Goal: Task Accomplishment & Management: Manage account settings

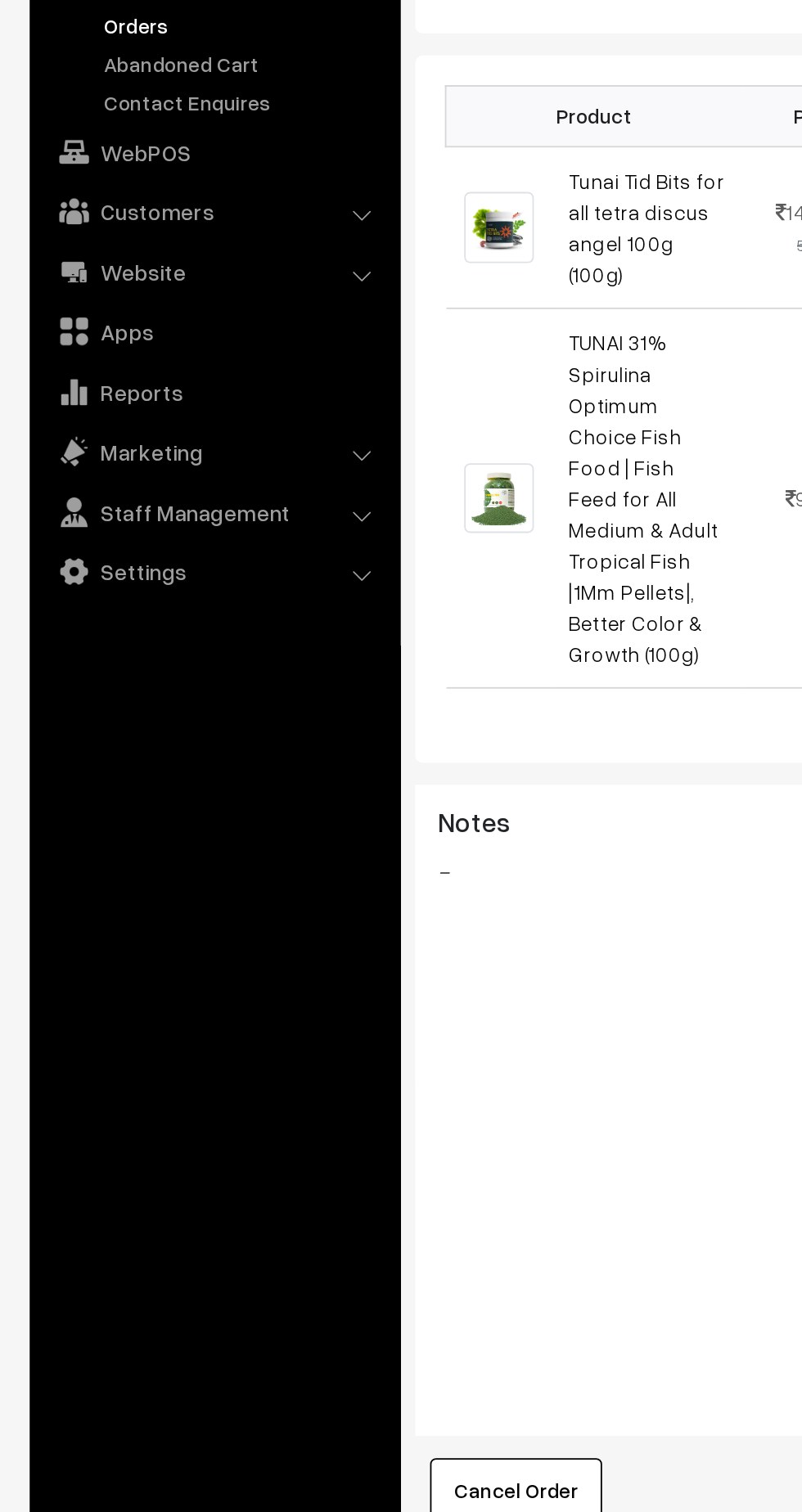
scroll to position [394, 0]
click at [102, 487] on link "Settings" at bounding box center [118, 484] width 195 height 29
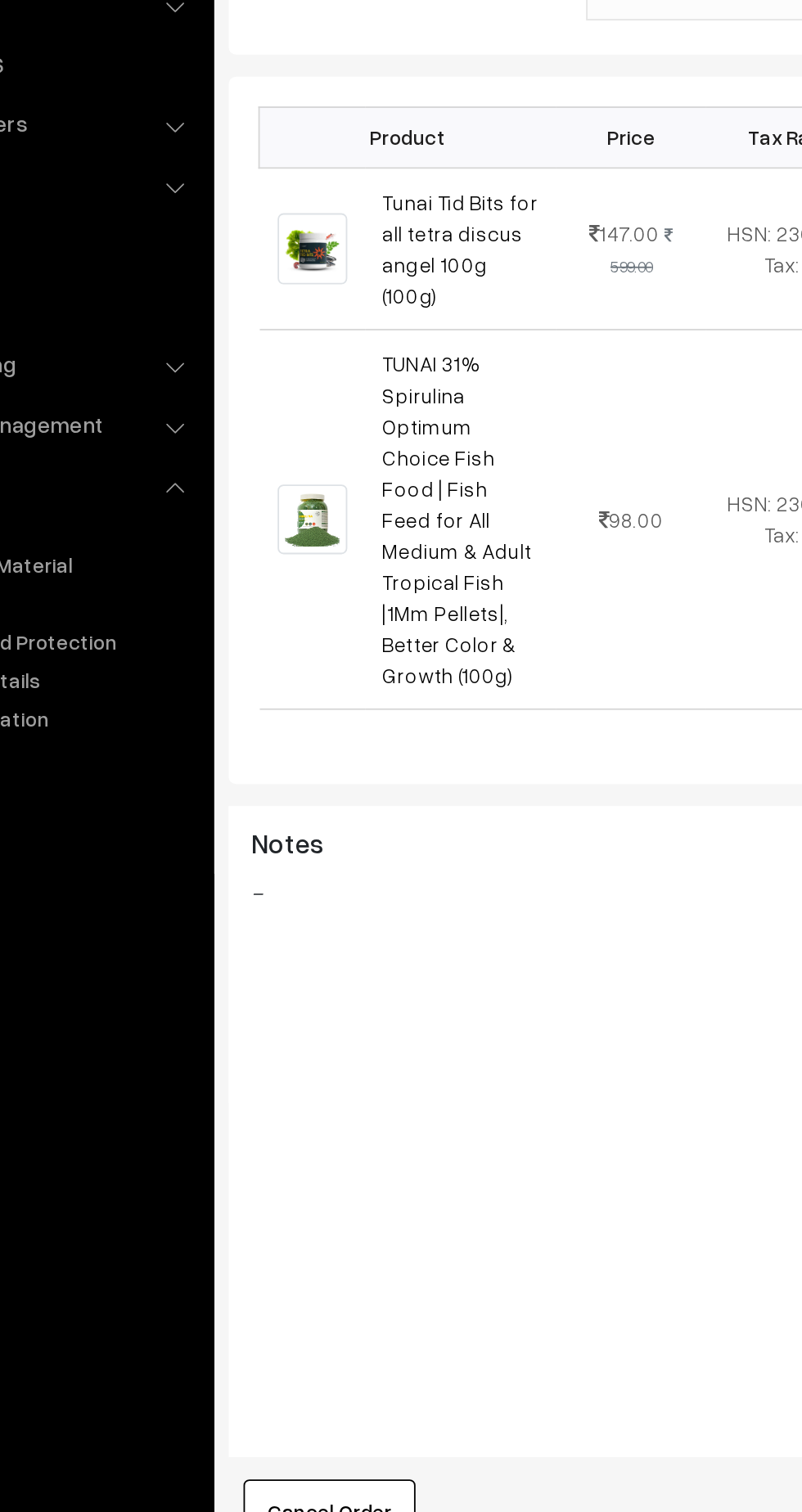
click at [273, 275] on img at bounding box center [275, 294] width 38 height 39
click at [286, 275] on img at bounding box center [275, 294] width 38 height 39
click at [281, 275] on img at bounding box center [275, 294] width 38 height 39
click at [381, 266] on link "Tunai Tid Bits for all tetra discus angel 100g (100g)" at bounding box center [357, 294] width 86 height 65
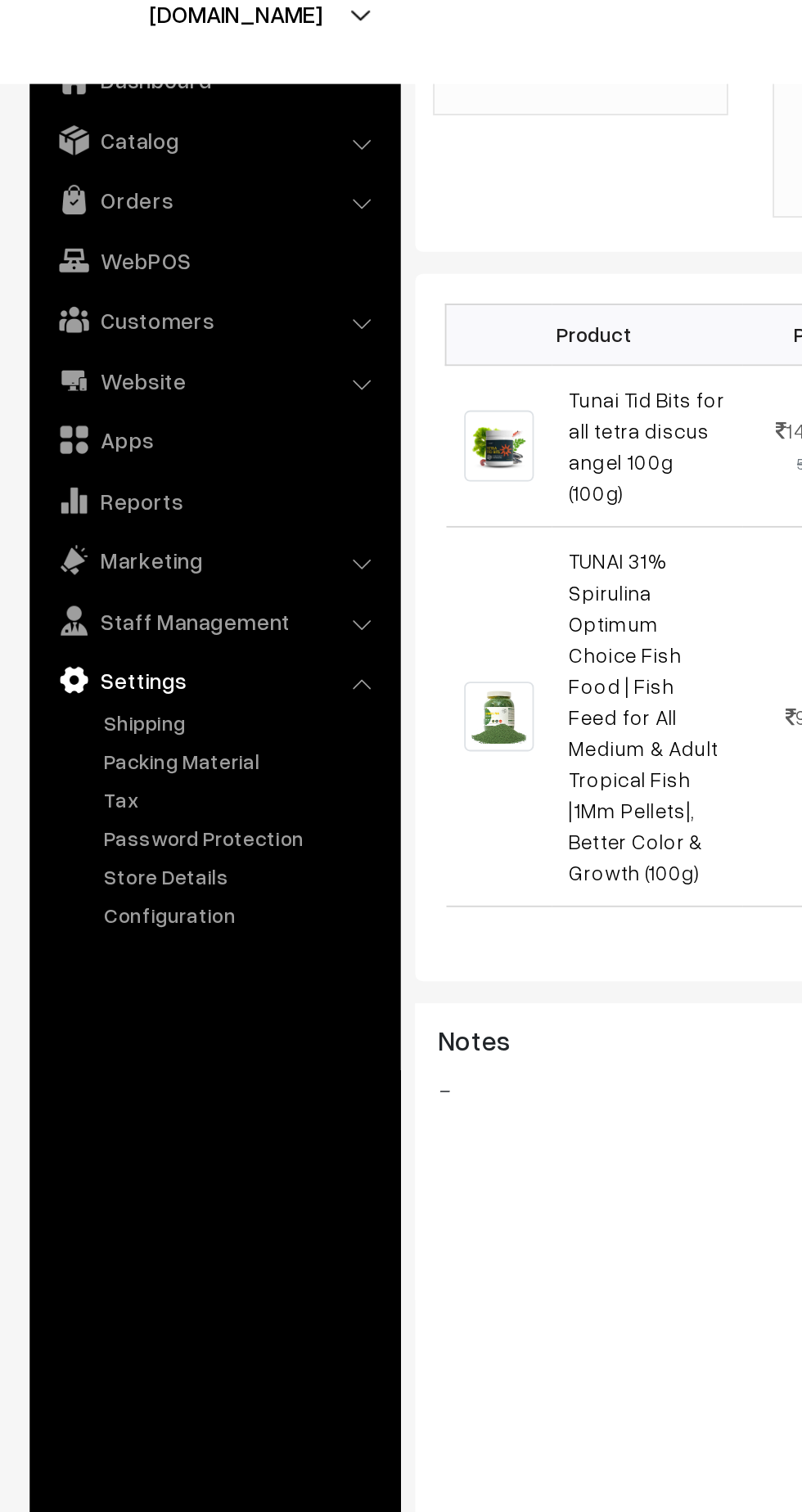
click at [345, 262] on link "Tunai Tid Bits for all tetra discus angel 100g (100g)" at bounding box center [357, 294] width 86 height 65
click at [128, 466] on link "Packing Material" at bounding box center [134, 468] width 162 height 17
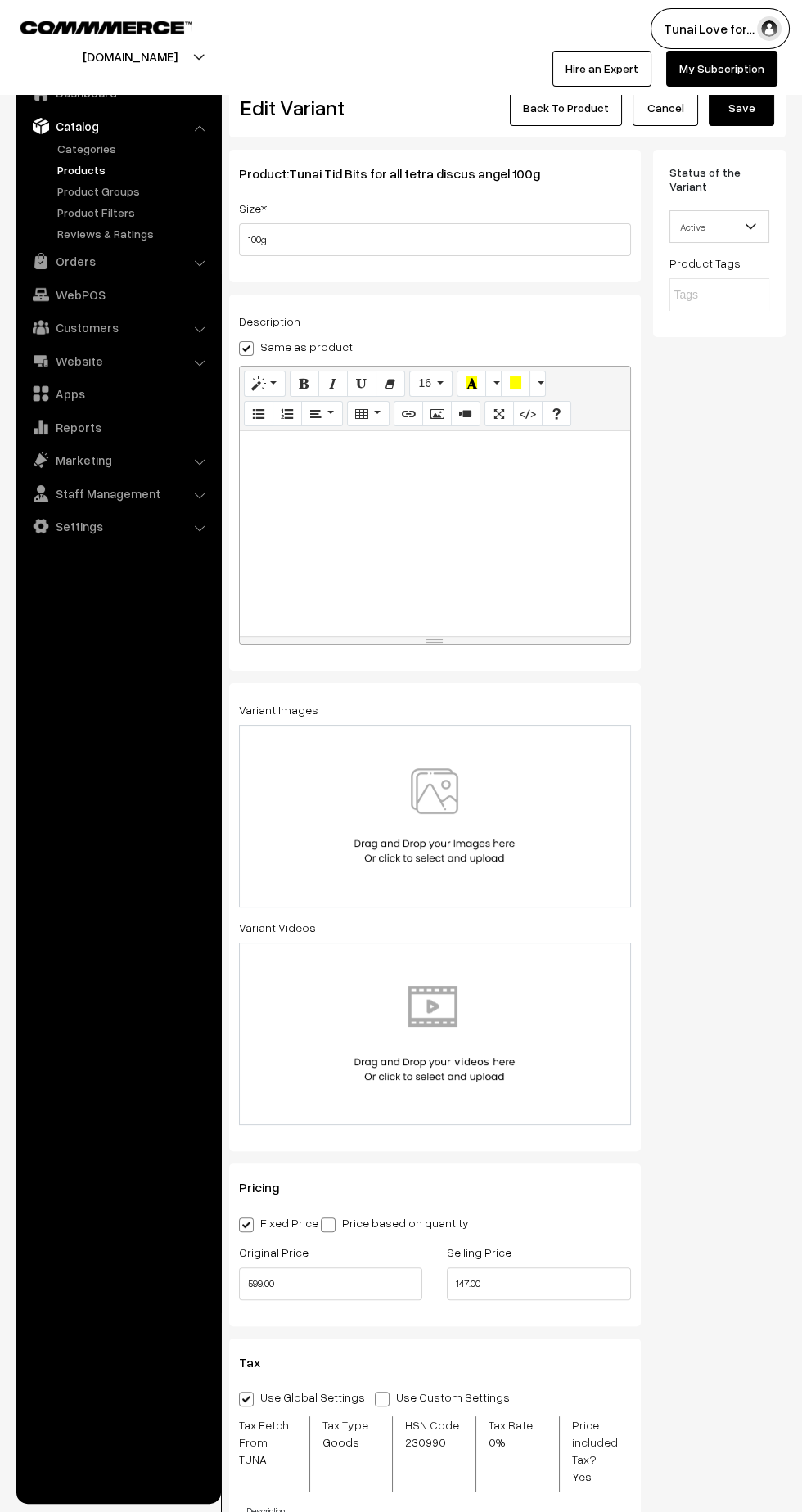
click at [235, 36] on button "[DOMAIN_NAME]" at bounding box center [129, 56] width 209 height 41
click at [168, 89] on link "Go to Website" at bounding box center [102, 108] width 131 height 36
click at [541, 122] on link "Back To Product" at bounding box center [566, 108] width 112 height 36
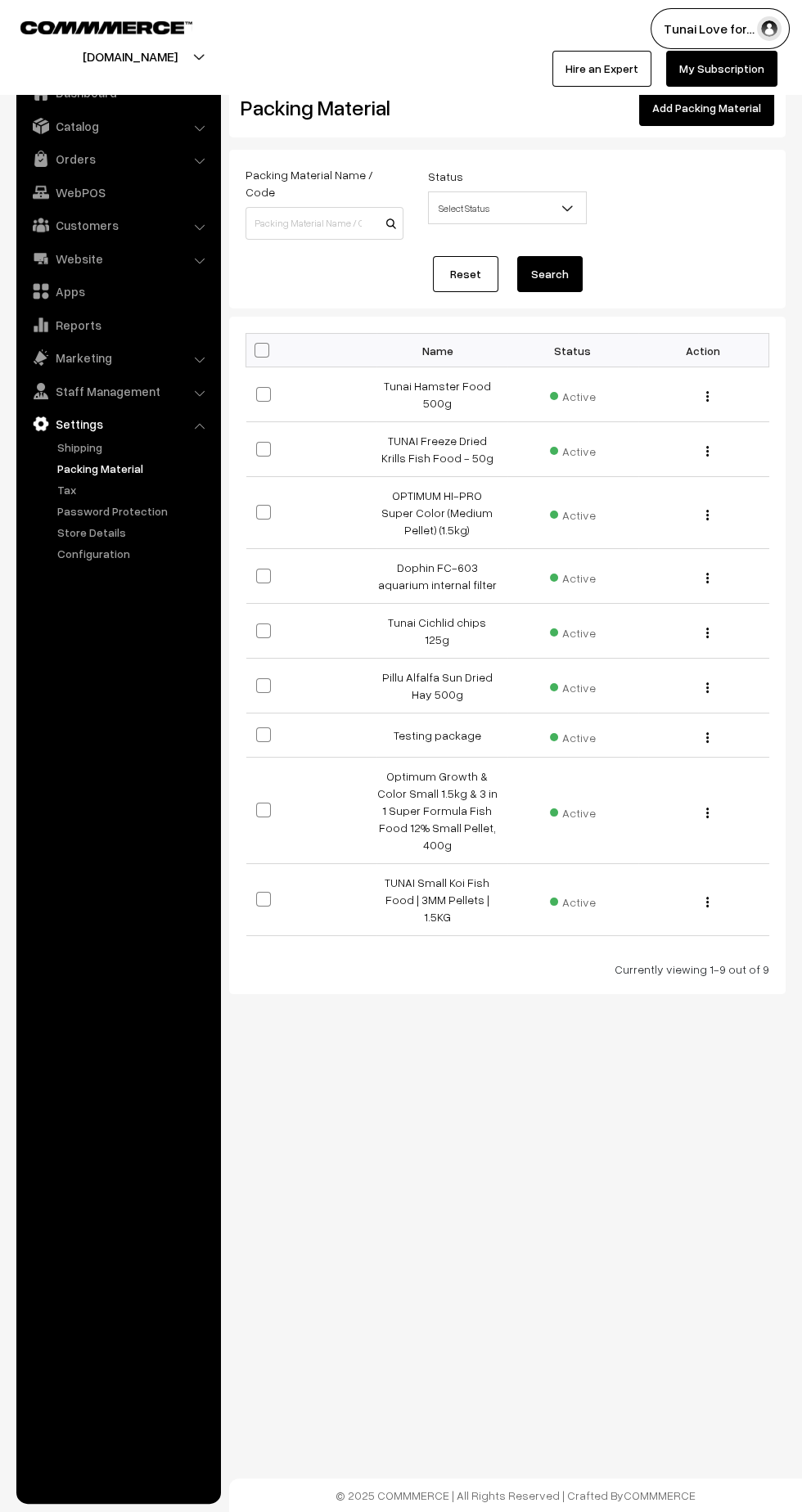
click at [719, 121] on link "Add Packing Material" at bounding box center [707, 108] width 135 height 36
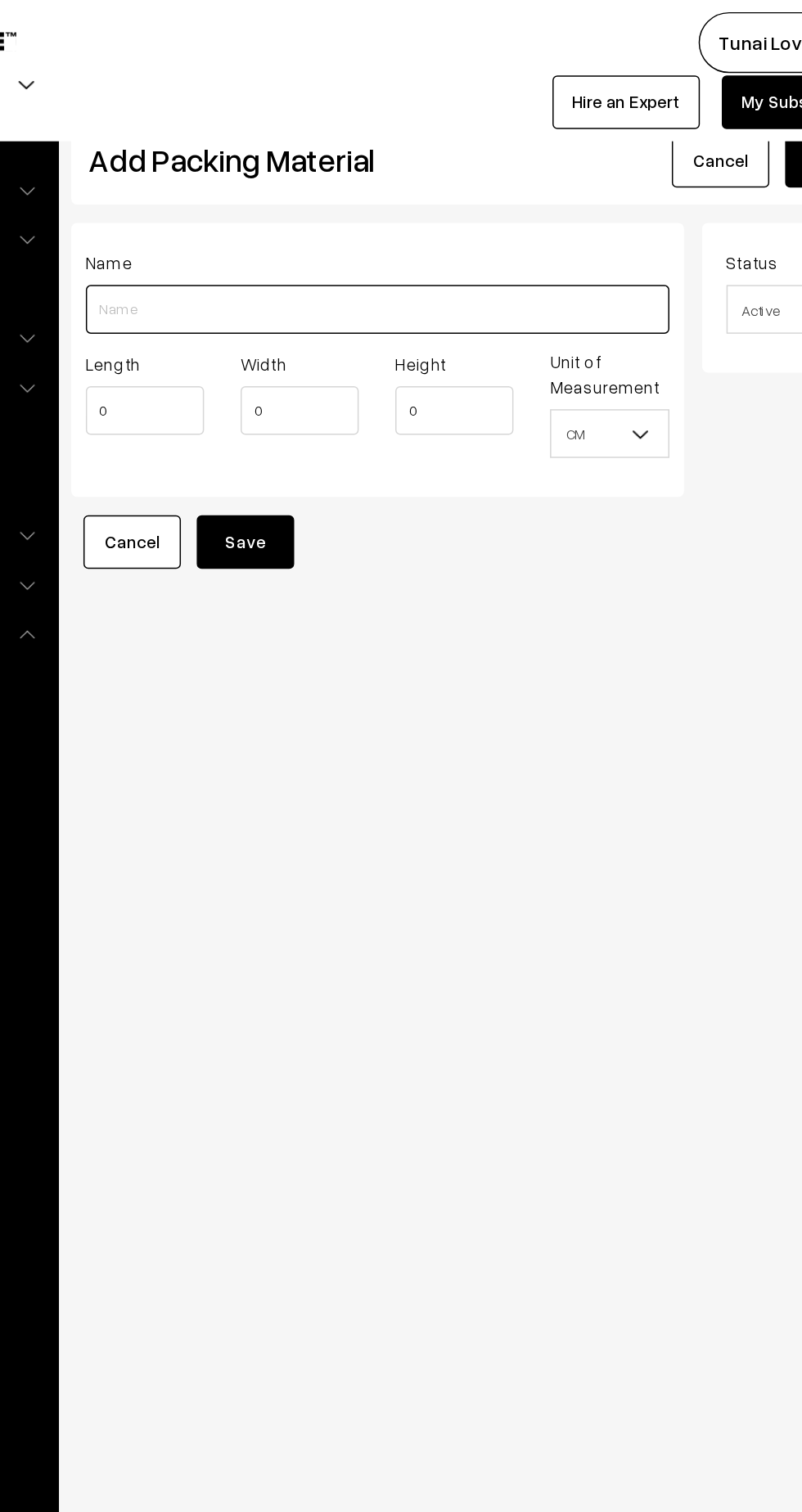
click at [379, 211] on input "Length" at bounding box center [435, 208] width 392 height 33
click at [352, 212] on input "Tunai Tetra" at bounding box center [435, 208] width 392 height 33
click at [391, 207] on input "Tunai Tetra Tid Bits 100g and Tunai spirulina fish food" at bounding box center [435, 208] width 392 height 33
click at [436, 210] on input "Tunai Tetra Tid Bits 100g and Tunai Spirulina fish food" at bounding box center [435, 208] width 392 height 33
click at [457, 206] on input "Tunai Tetra Tid Bits 100g and Tunai Spirulina Fish food" at bounding box center [435, 208] width 392 height 33
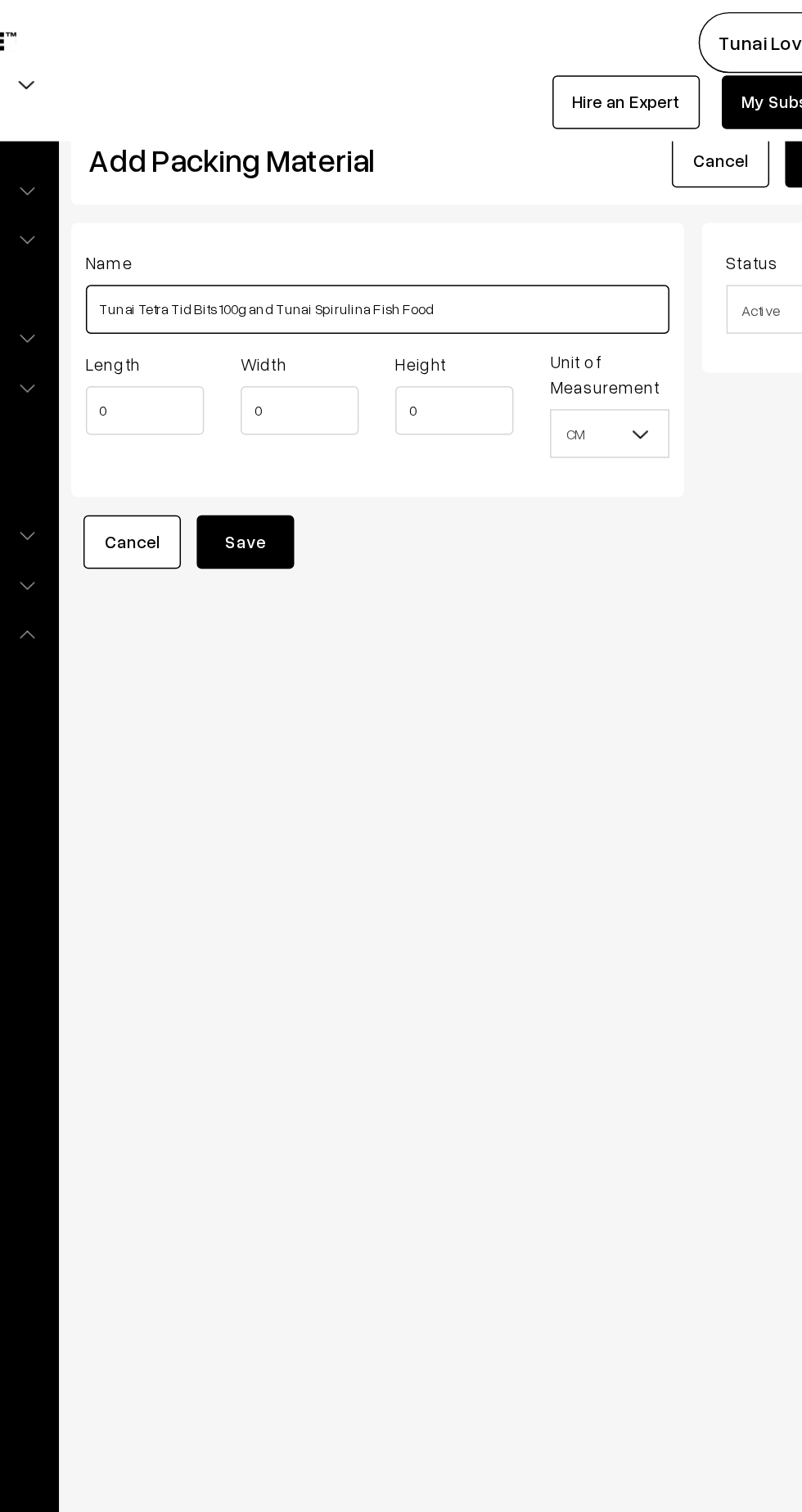
click at [528, 206] on input "Tunai Tetra Tid Bits 100g and Tunai Spirulina Fish Food" at bounding box center [435, 208] width 392 height 33
type input "Tunai Tetra Tid Bits 100g and Tunai Spirulina Fish Food 100g"
click at [271, 278] on input "0" at bounding box center [279, 276] width 80 height 33
click at [278, 272] on input "0" at bounding box center [279, 276] width 80 height 33
type input "8"
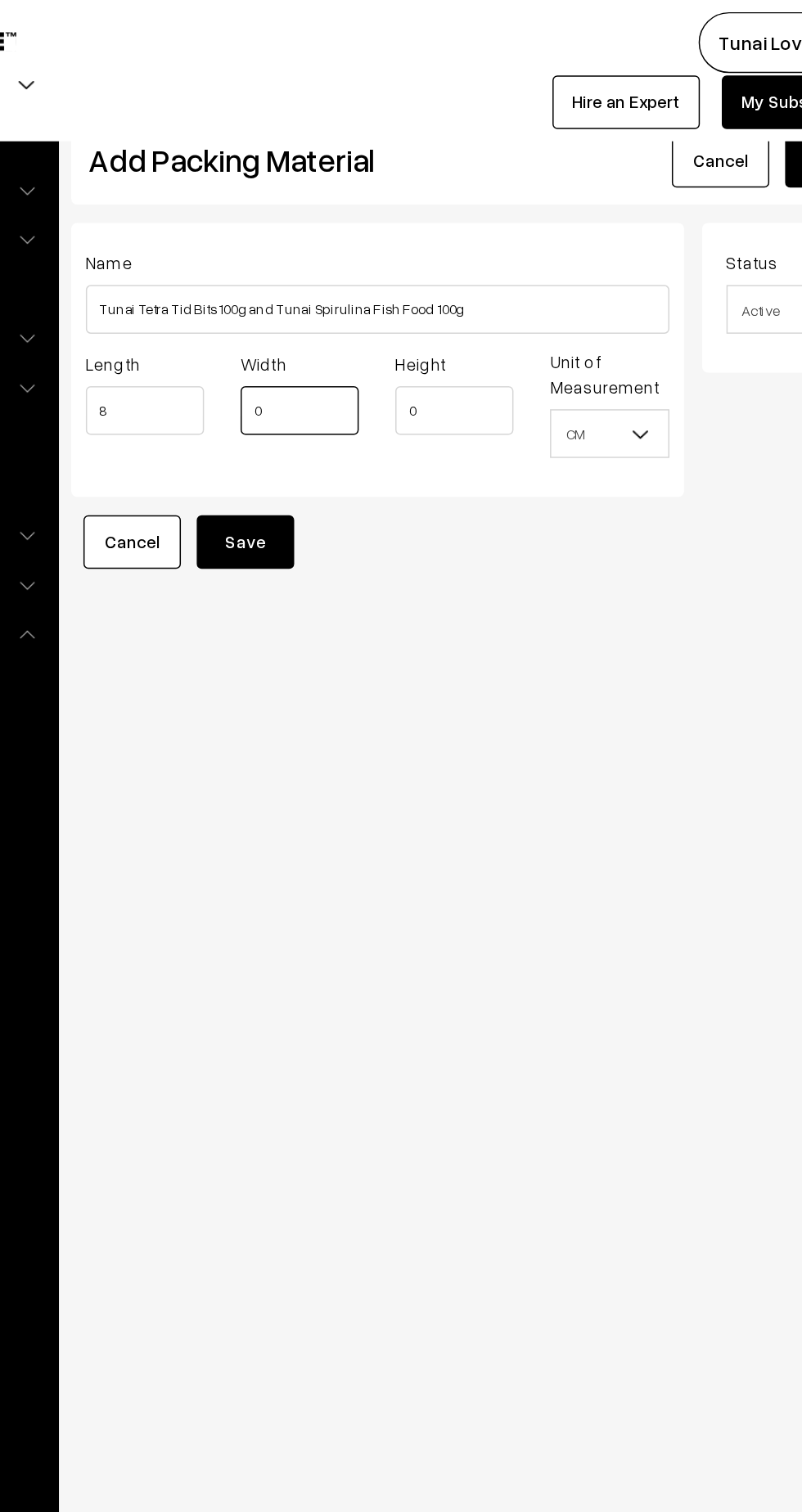
click at [373, 278] on input "0" at bounding box center [383, 276] width 80 height 33
type input "12"
click at [473, 278] on input "0" at bounding box center [487, 276] width 80 height 33
type input "12"
click at [359, 371] on button "Save" at bounding box center [345, 364] width 65 height 36
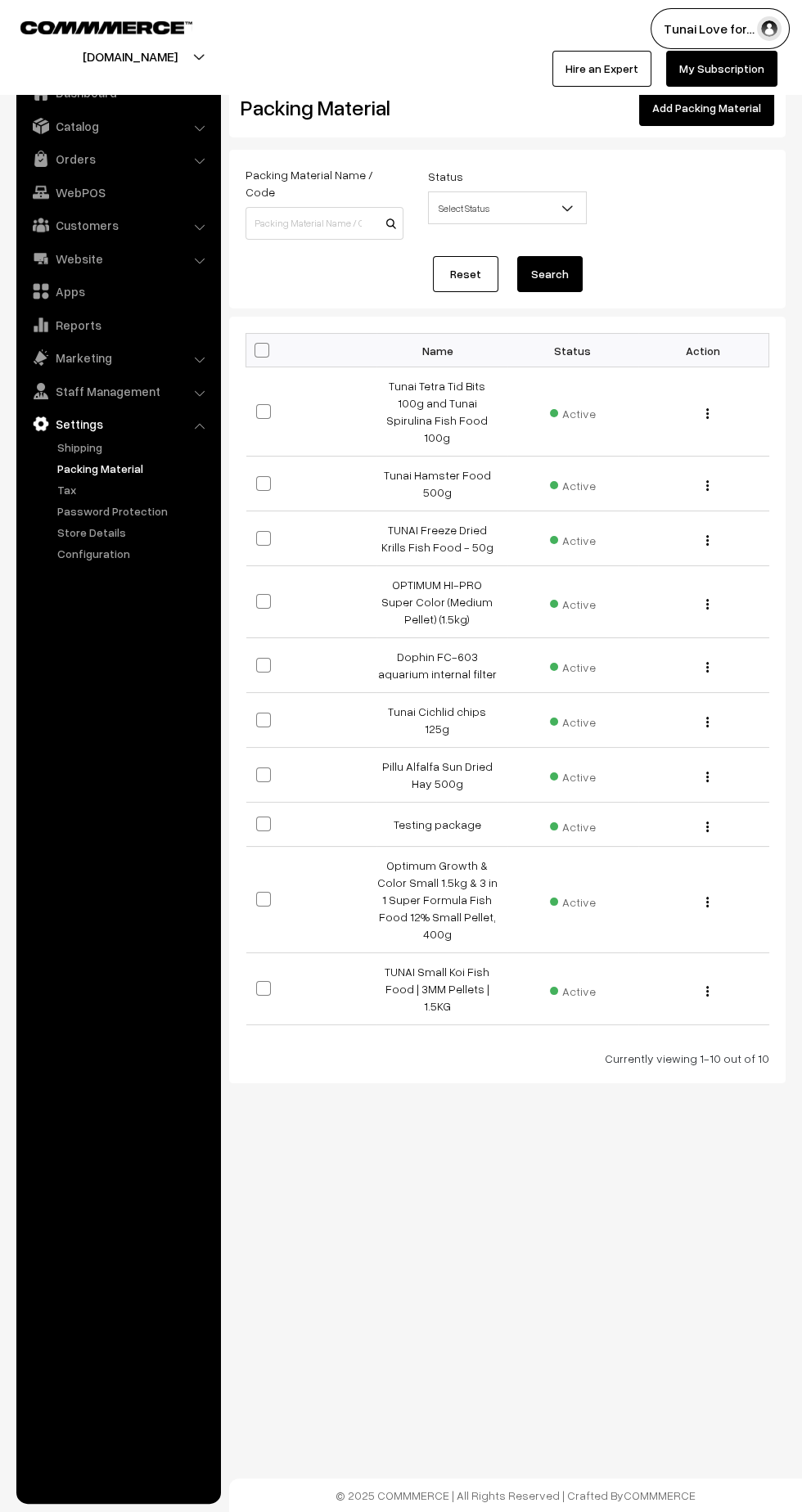
click at [183, 162] on link "Orders" at bounding box center [118, 159] width 195 height 29
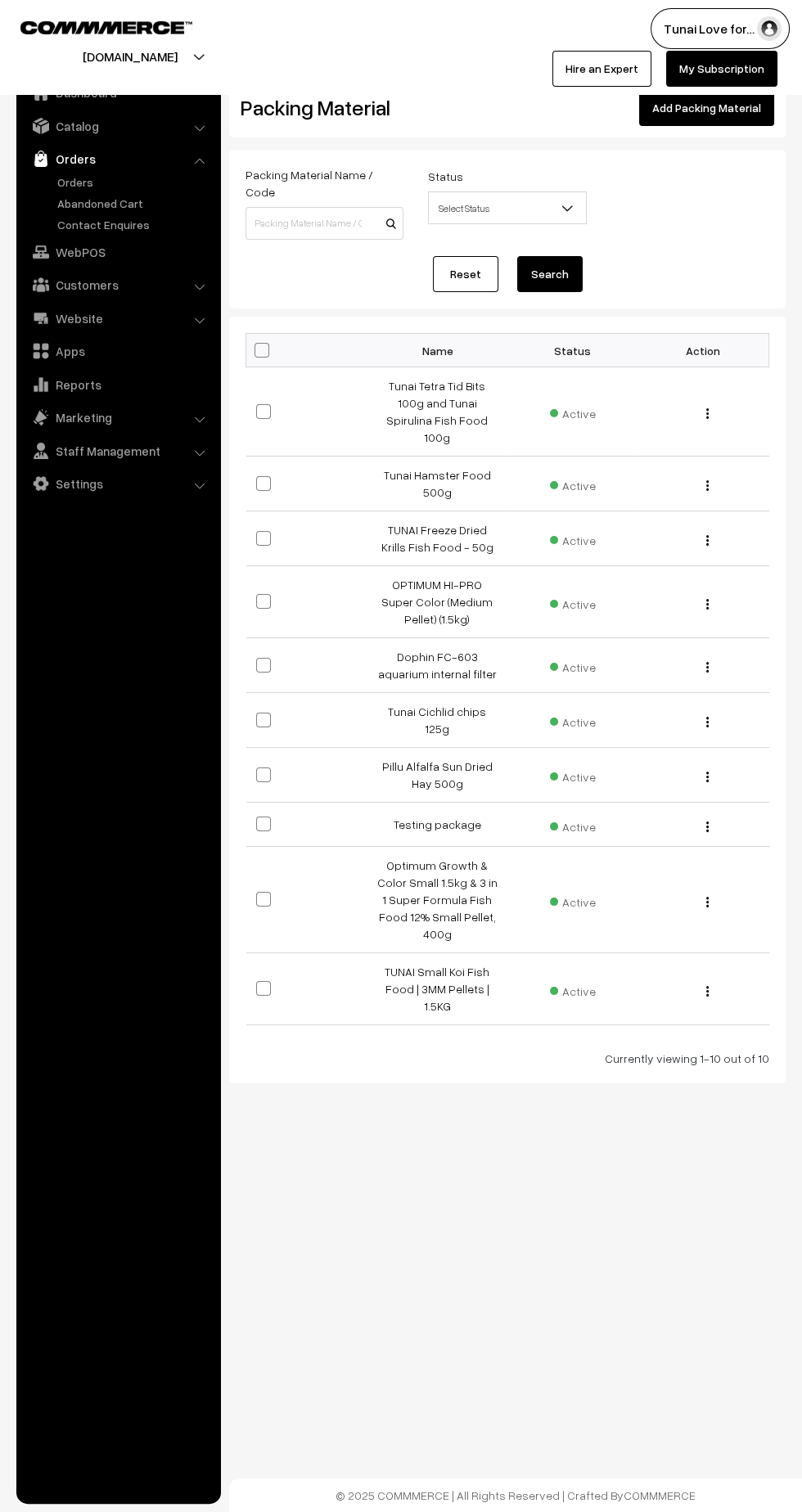
click at [69, 186] on link "Orders" at bounding box center [134, 182] width 162 height 17
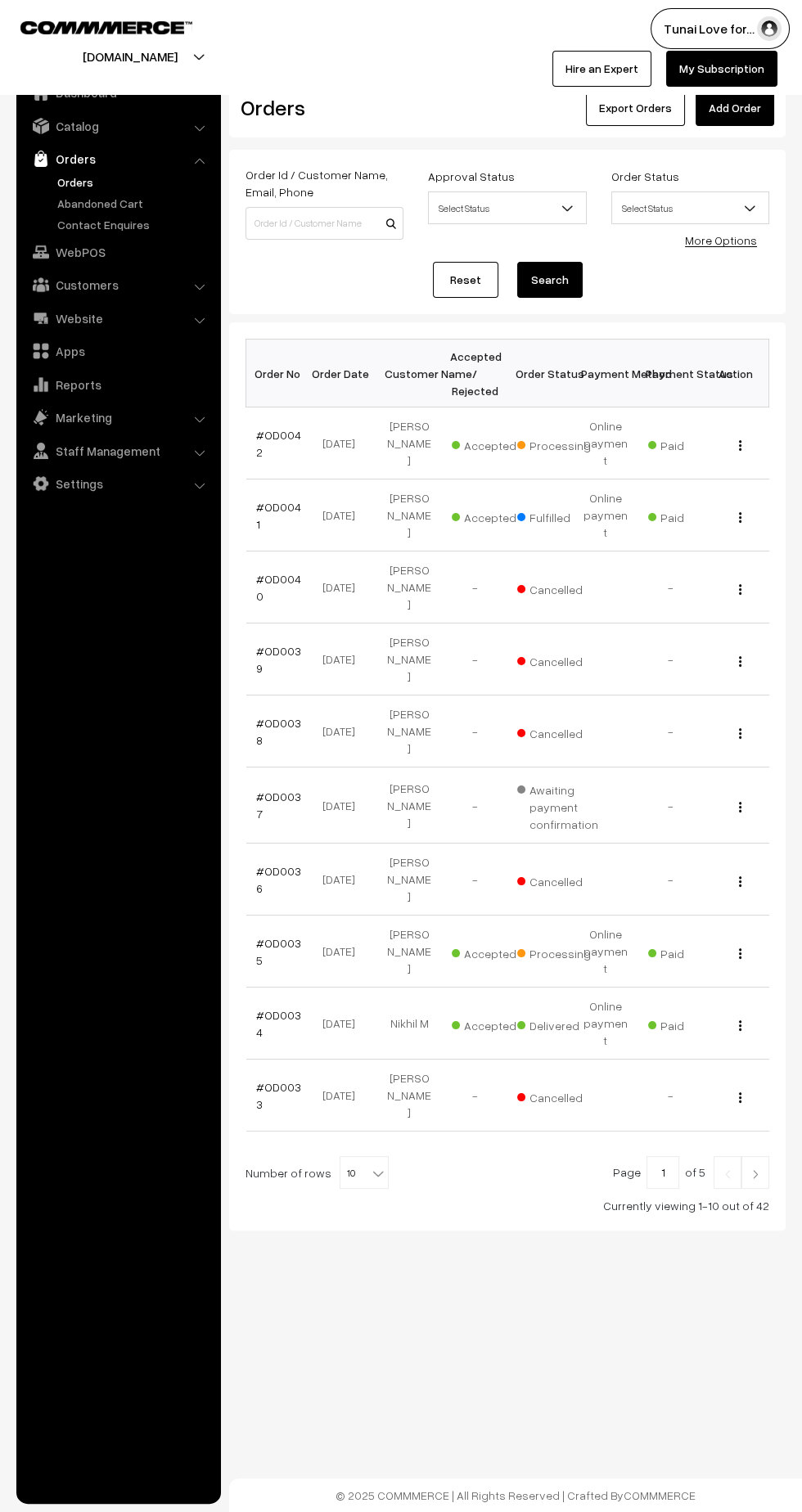
click at [275, 428] on link "#OD0042" at bounding box center [279, 443] width 45 height 31
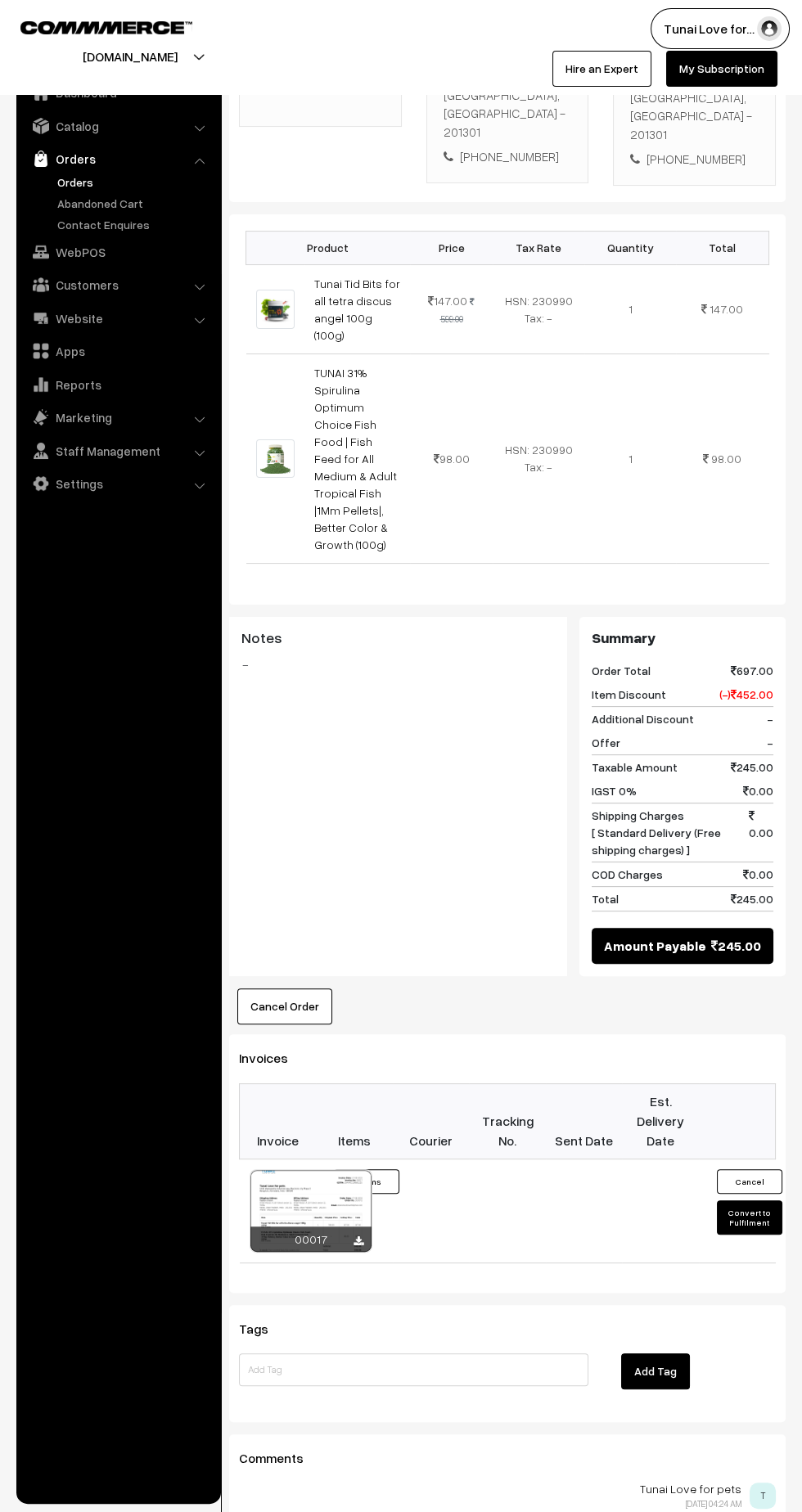
scroll to position [379, 0]
click at [748, 1201] on button "Convert to Fulfilment" at bounding box center [749, 1218] width 65 height 35
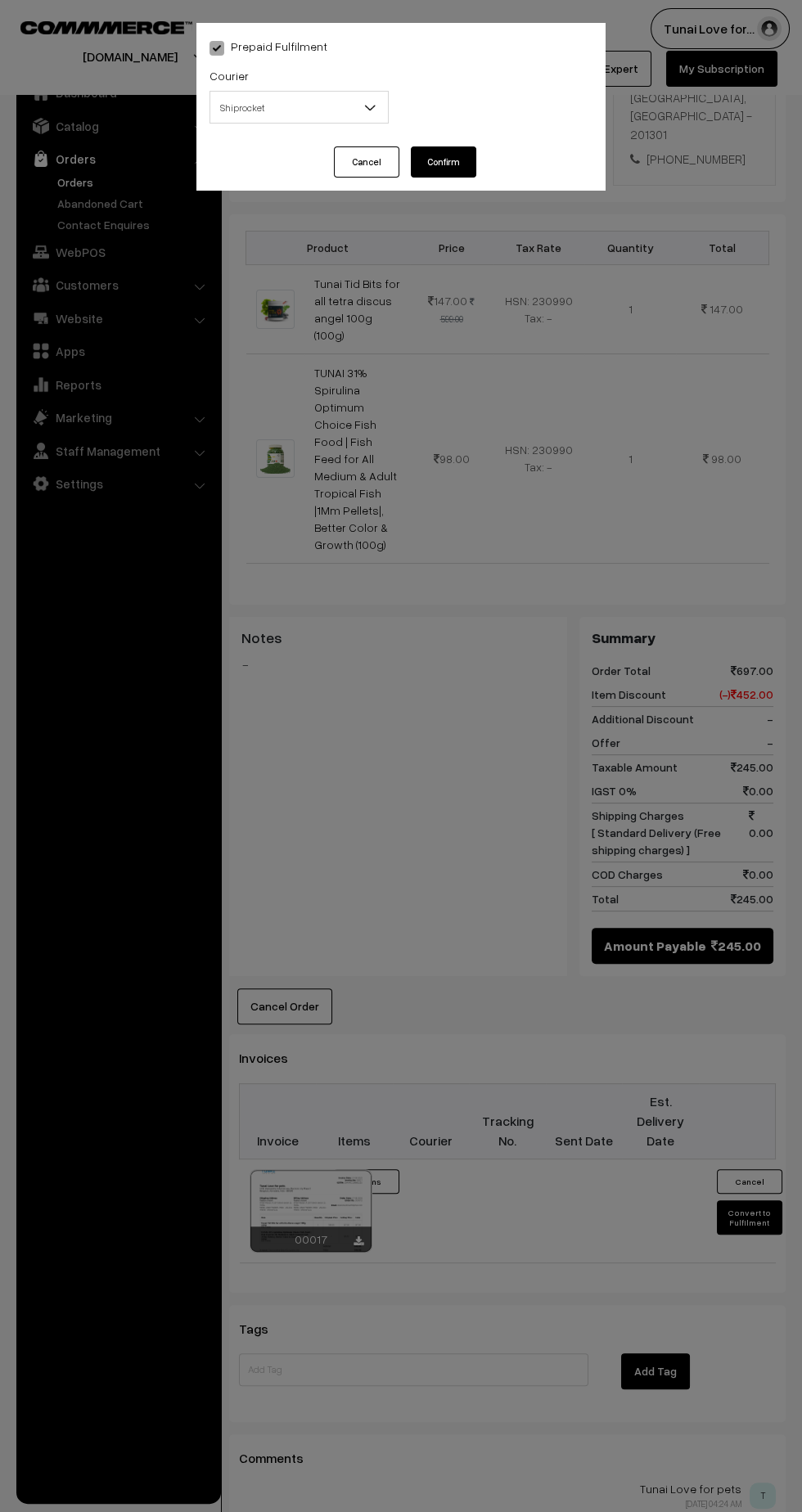
click at [371, 121] on span at bounding box center [376, 112] width 16 height 41
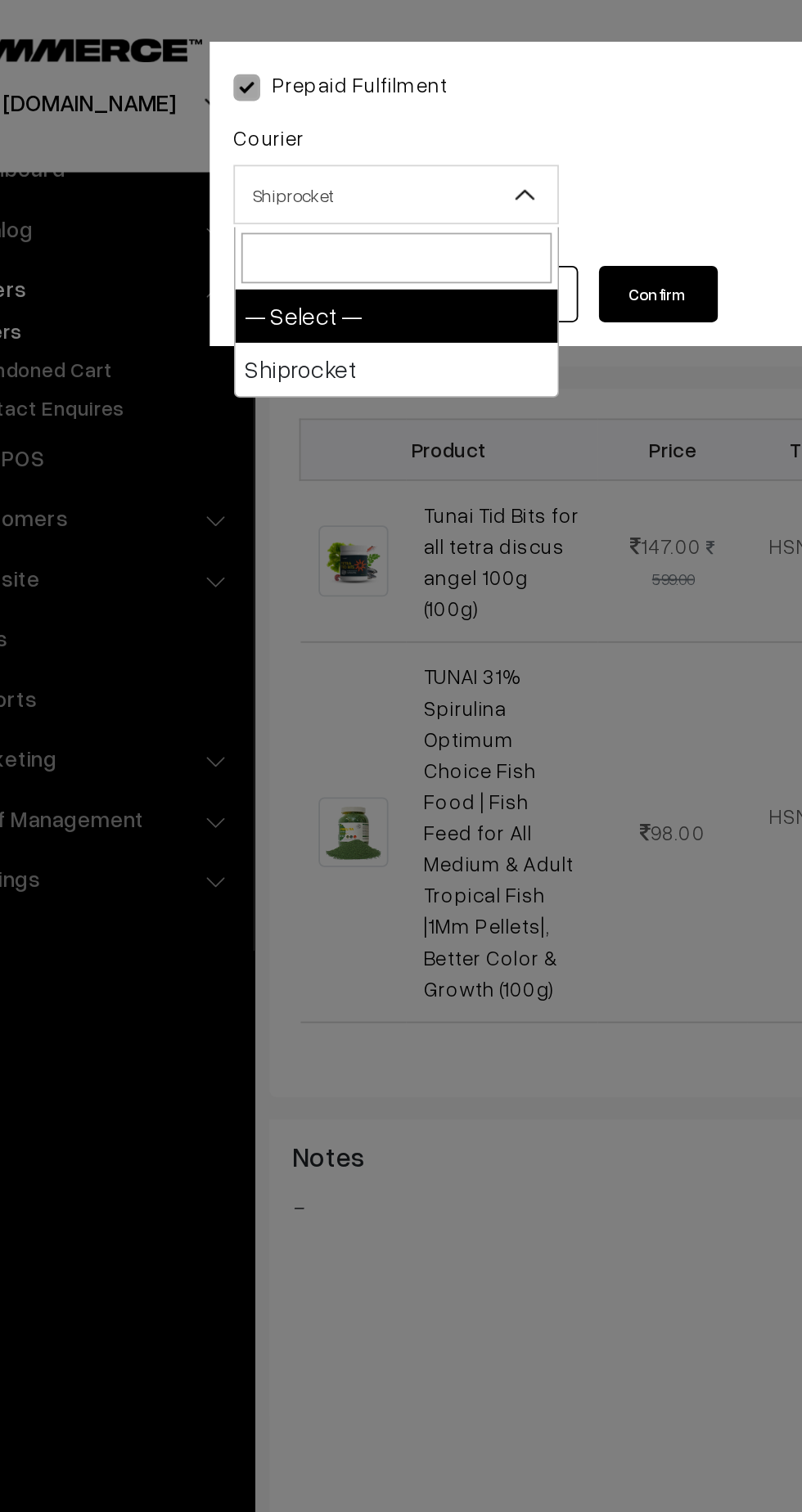
select select "1"
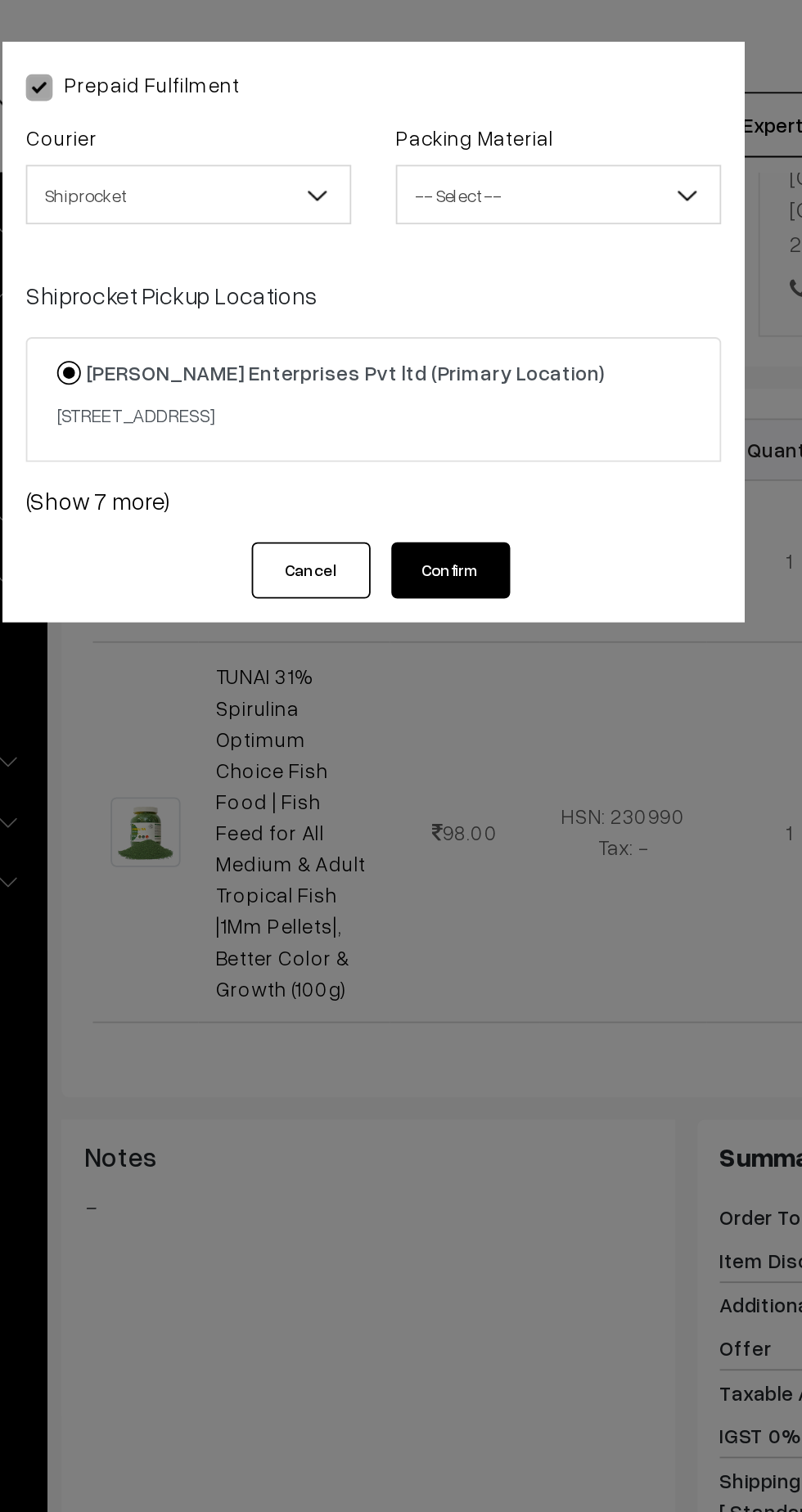
click at [478, 110] on span "-- Select --" at bounding box center [503, 108] width 178 height 29
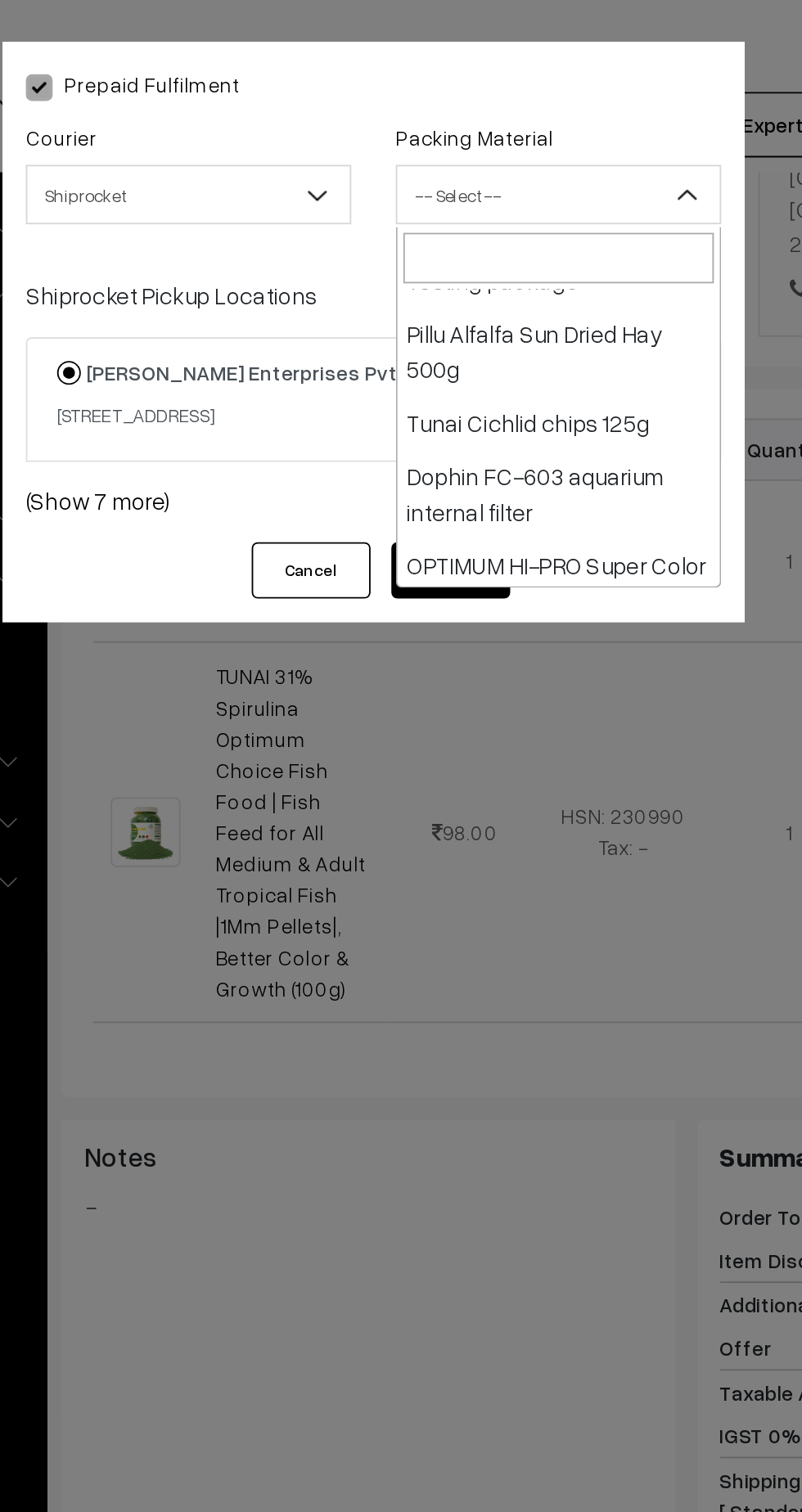
scroll to position [317, 0]
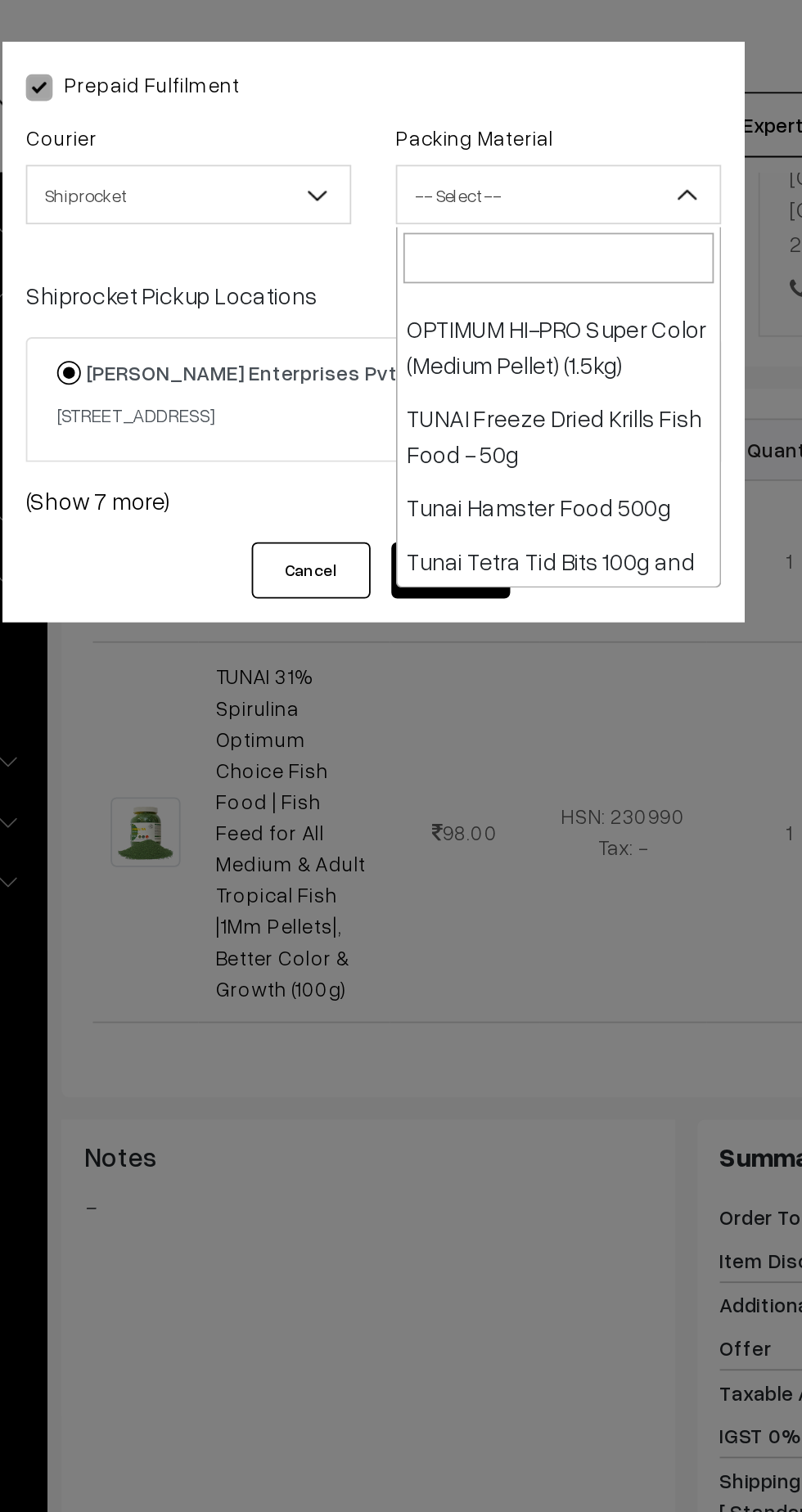
select select "11"
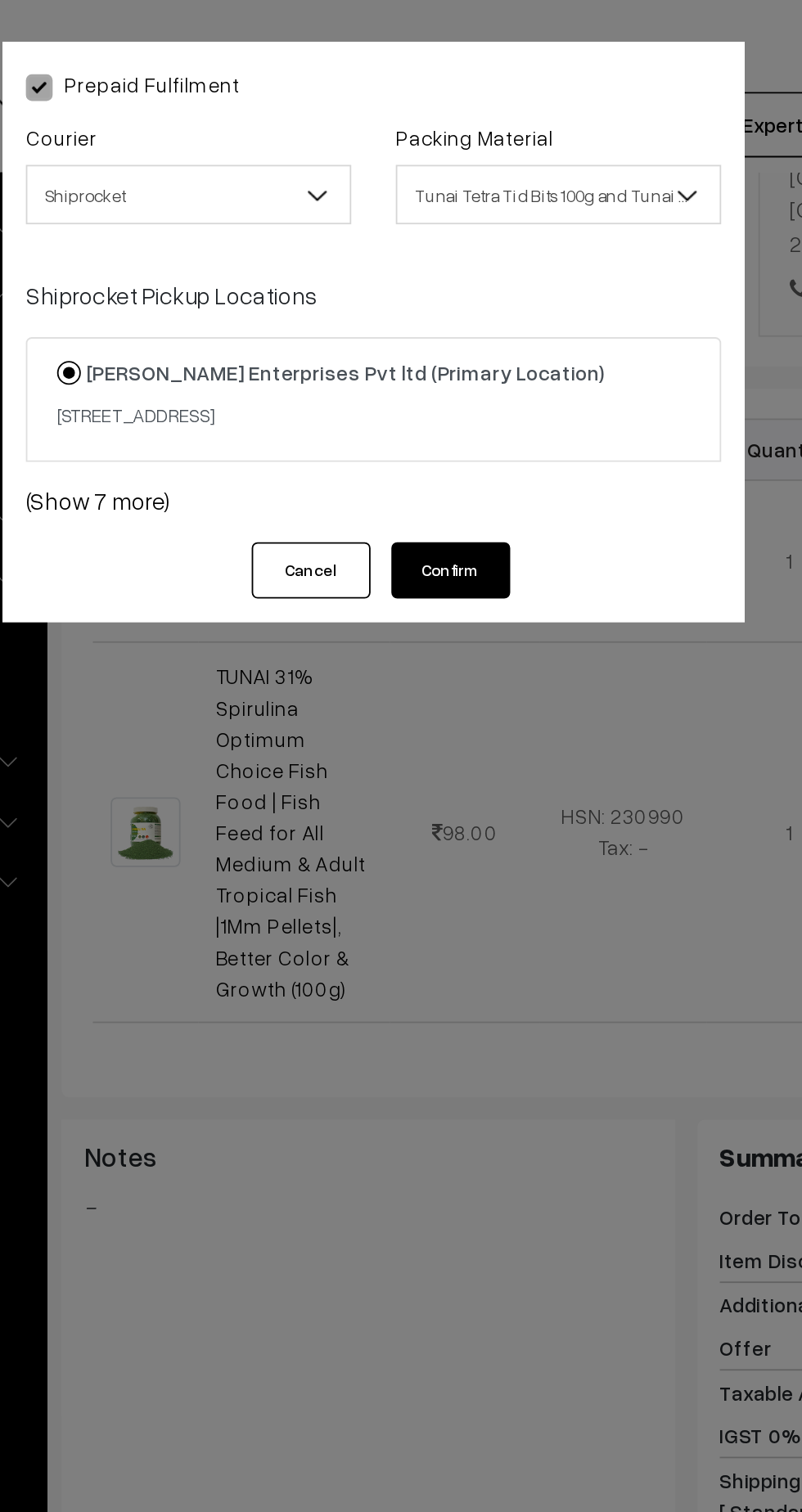
click at [442, 325] on button "Confirm" at bounding box center [444, 314] width 65 height 31
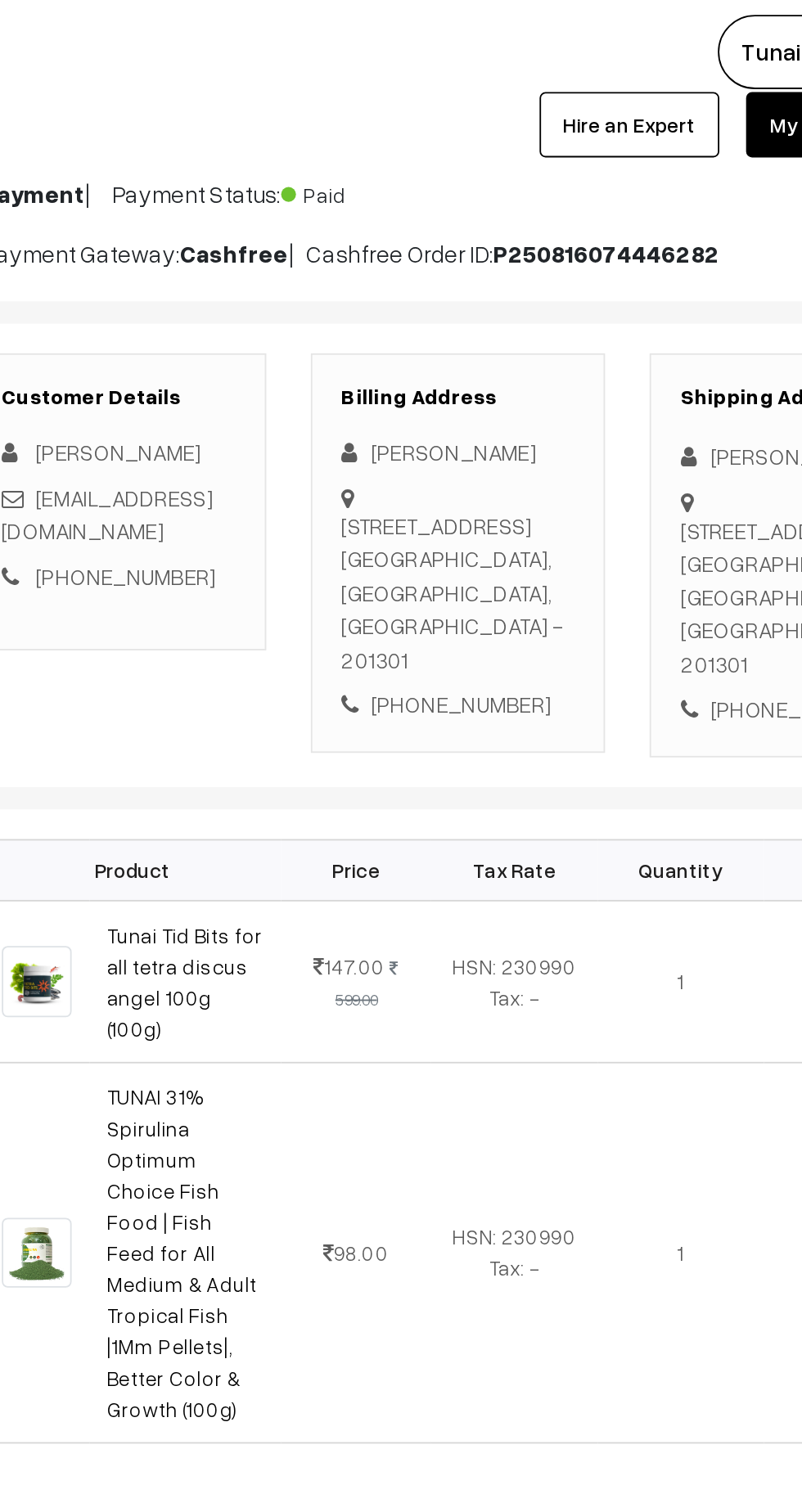
scroll to position [146, 0]
